Goal: Task Accomplishment & Management: Manage account settings

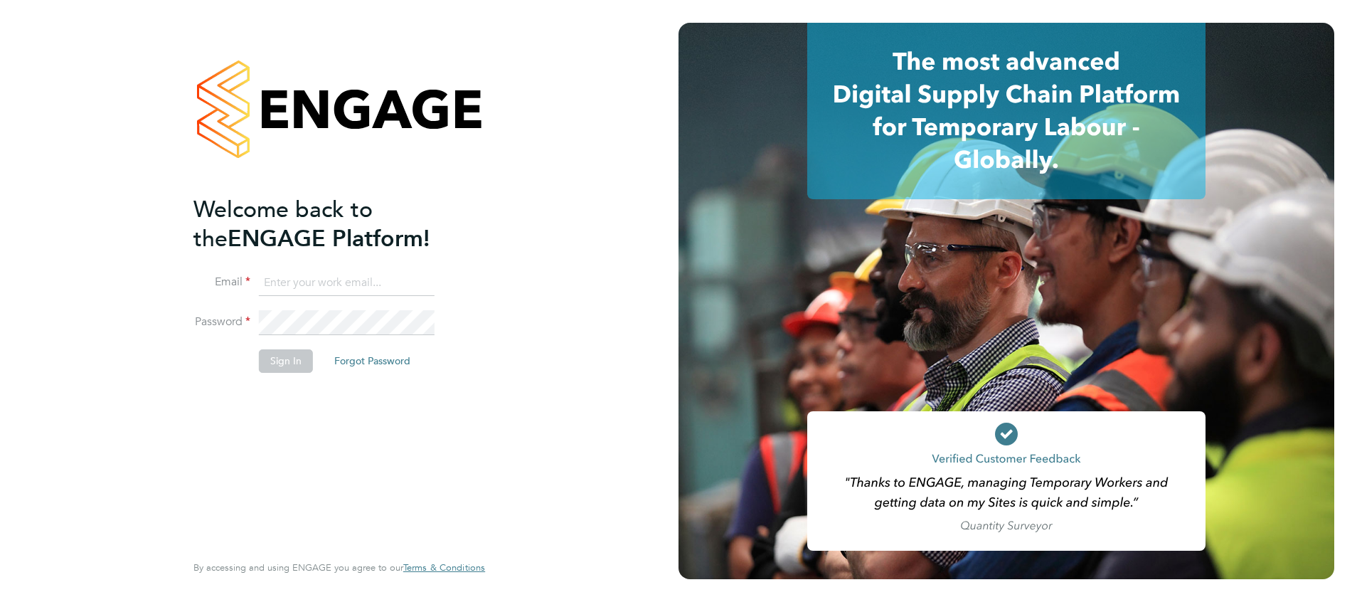
type input "[PERSON_NAME][EMAIL_ADDRESS][DOMAIN_NAME]"
click at [285, 363] on button "Sign In" at bounding box center [286, 360] width 54 height 23
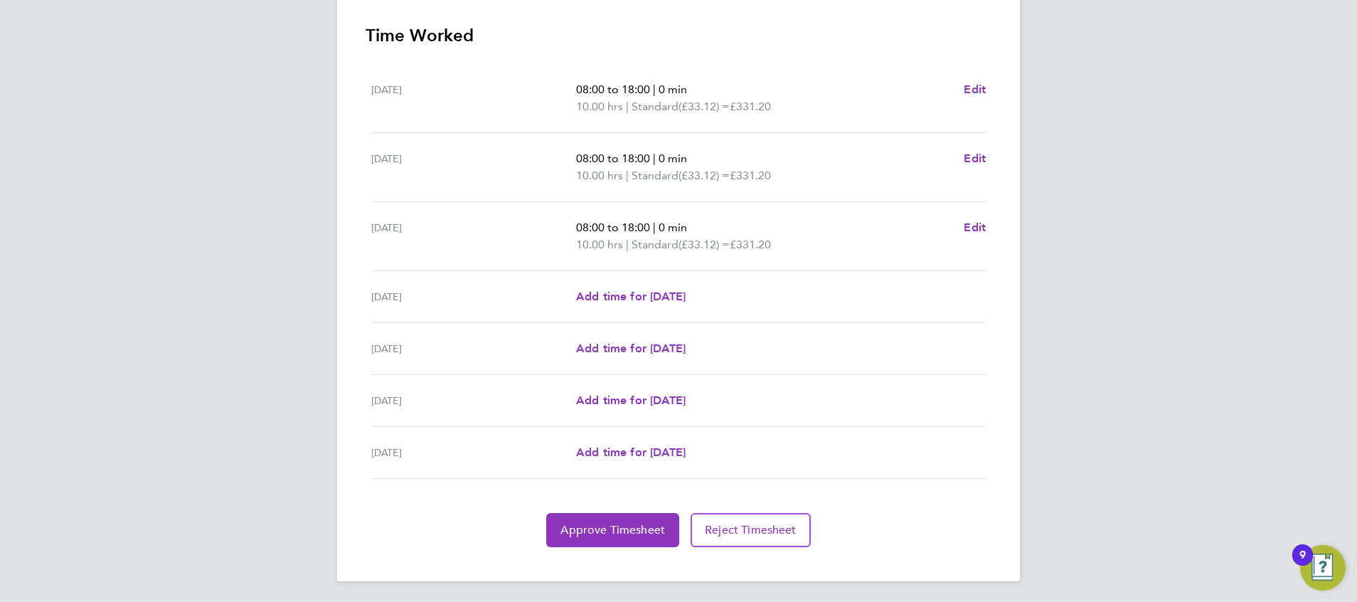
scroll to position [403, 0]
click at [604, 527] on span "Approve Timesheet" at bounding box center [613, 528] width 105 height 14
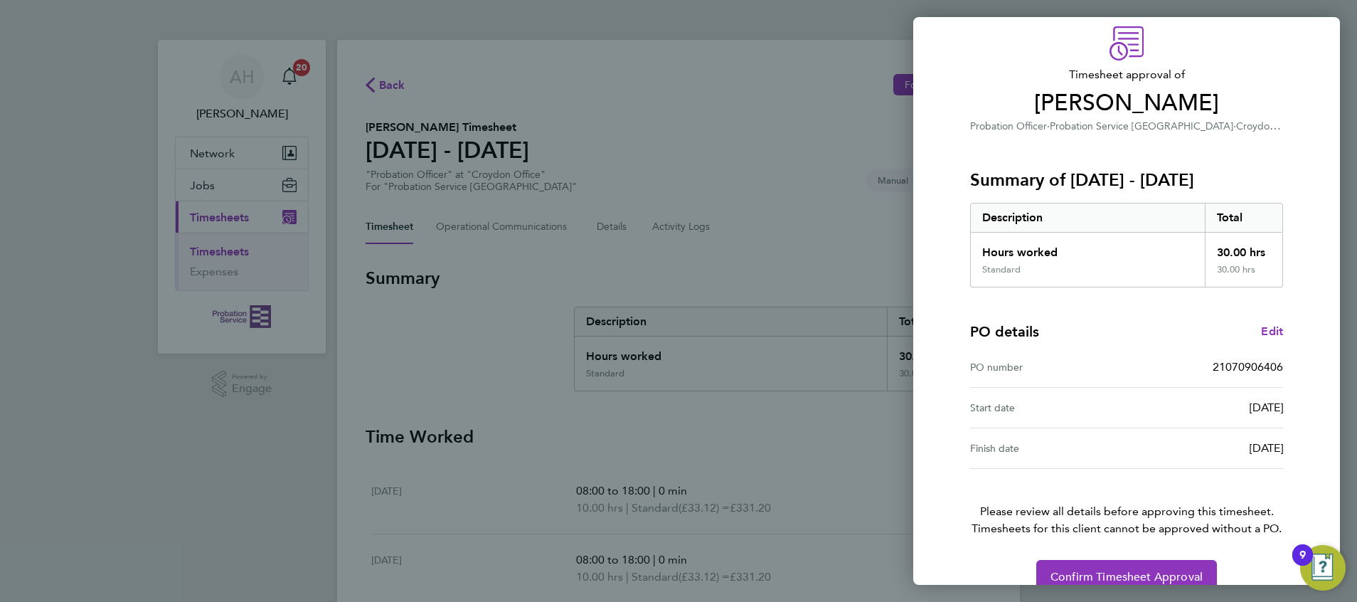
scroll to position [80, 0]
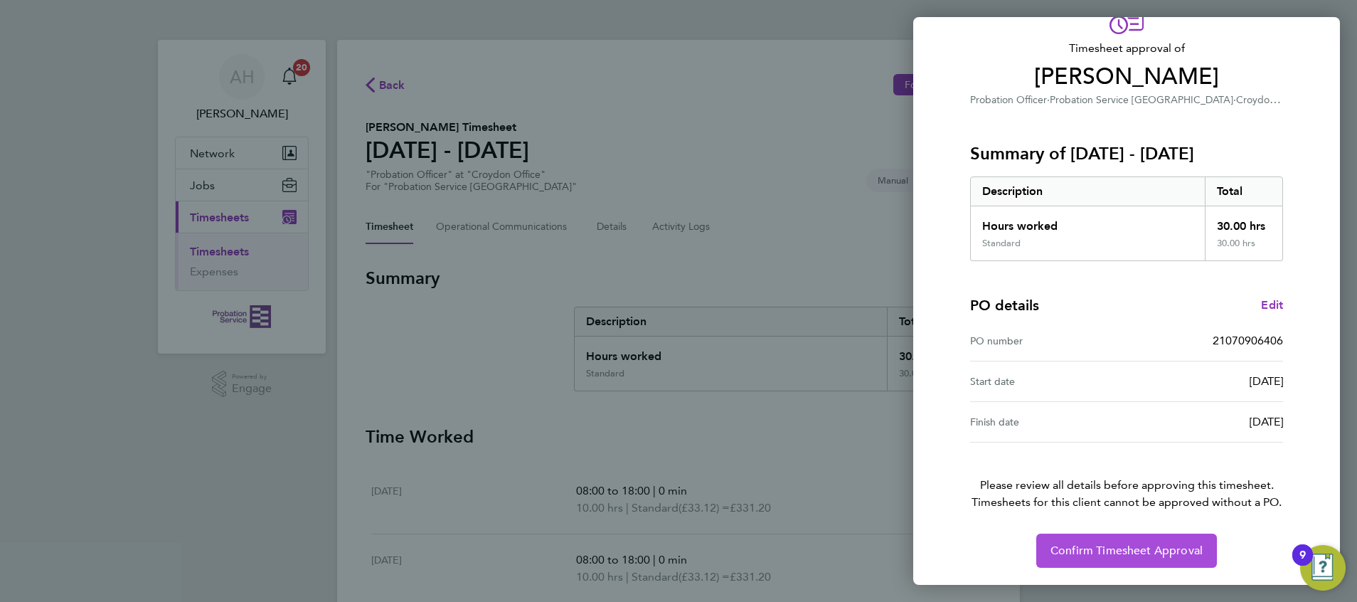
click at [1127, 546] on span "Confirm Timesheet Approval" at bounding box center [1127, 551] width 152 height 14
